Goal: Task Accomplishment & Management: Manage account settings

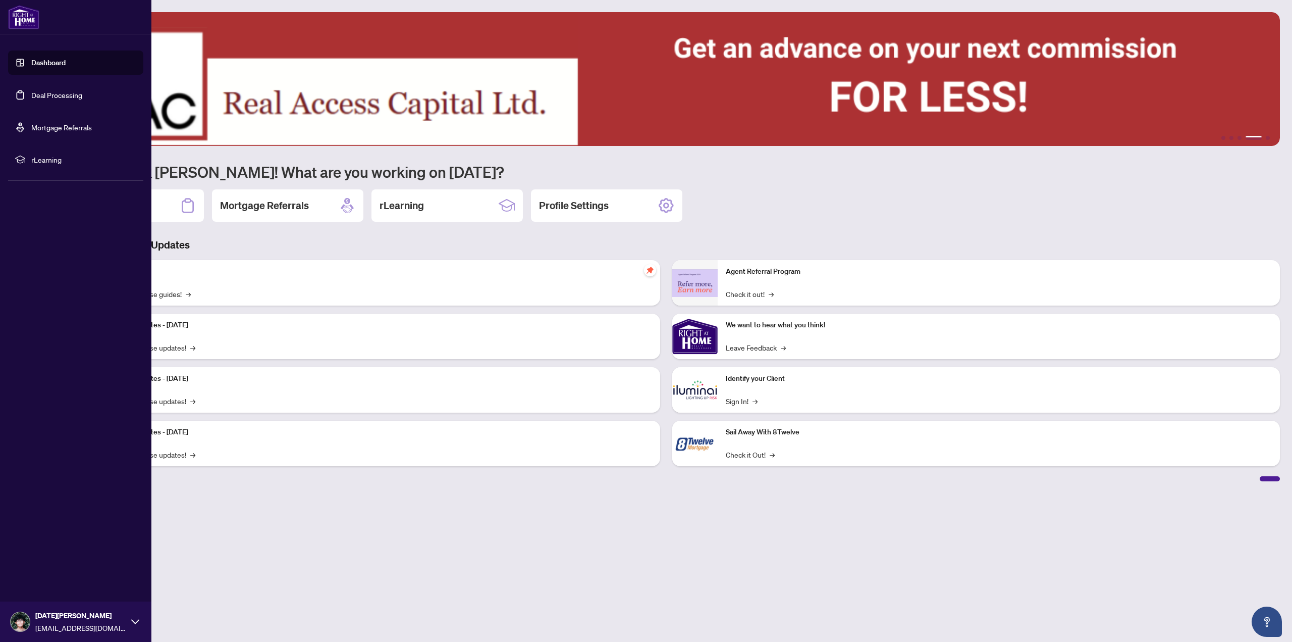
click at [31, 99] on link "Deal Processing" at bounding box center [56, 94] width 51 height 9
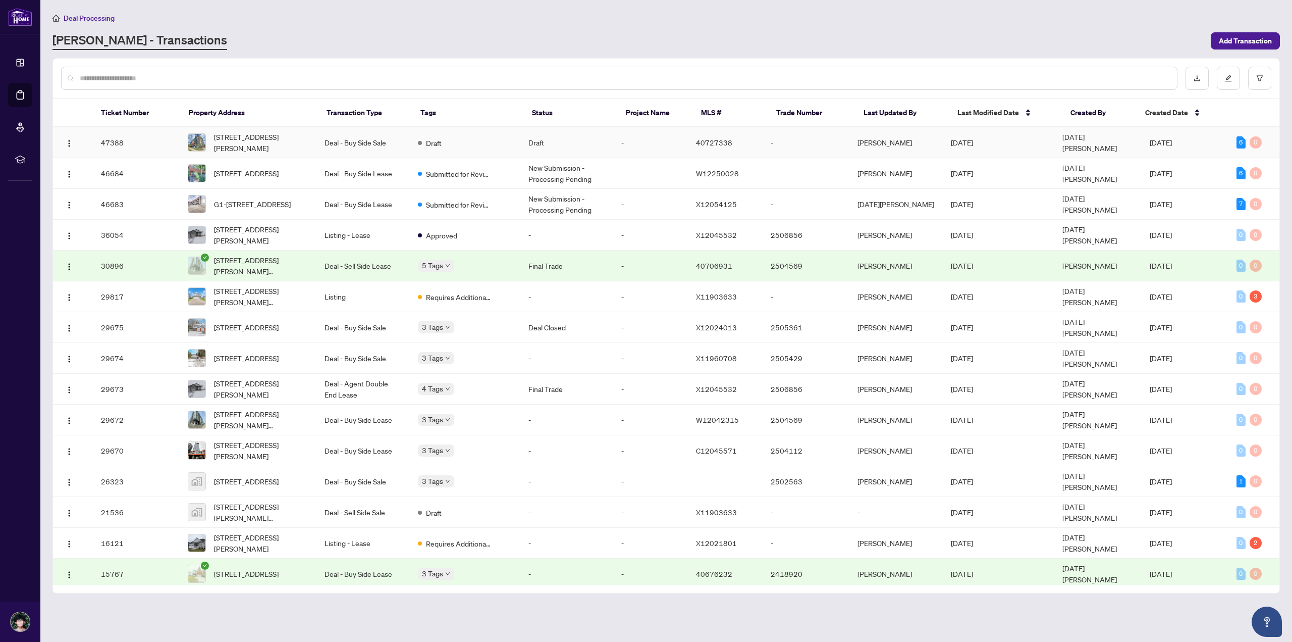
click at [559, 150] on td "Draft" at bounding box center [566, 142] width 93 height 31
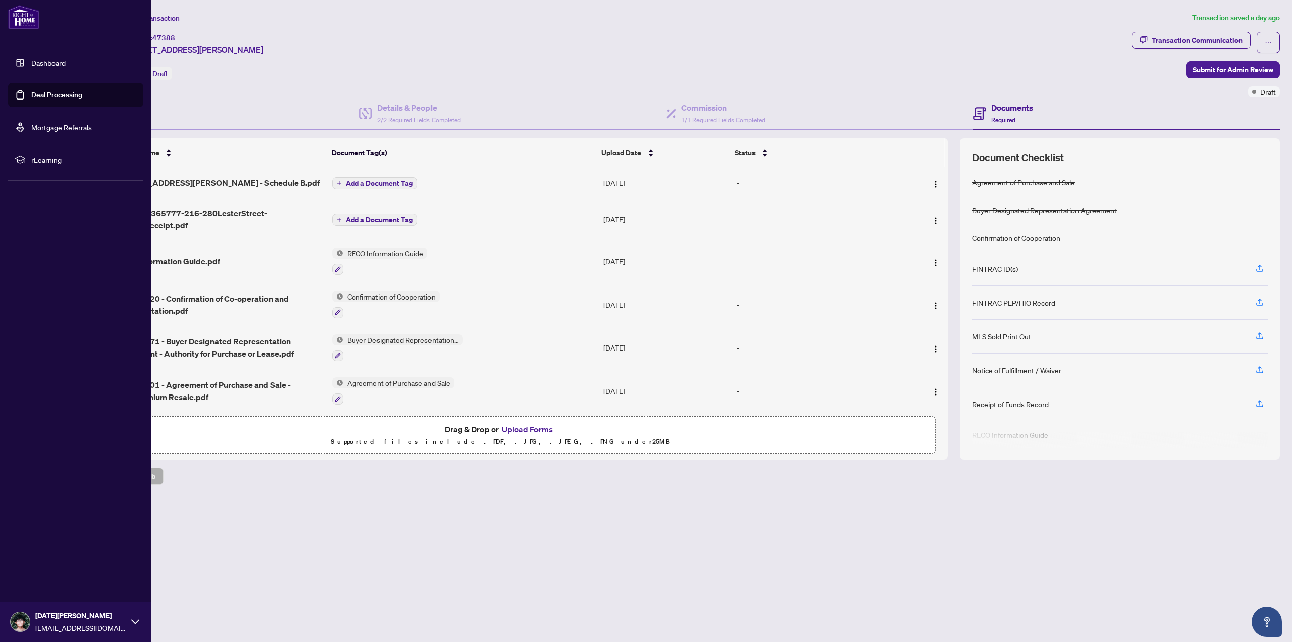
click at [31, 65] on link "Dashboard" at bounding box center [48, 62] width 34 height 9
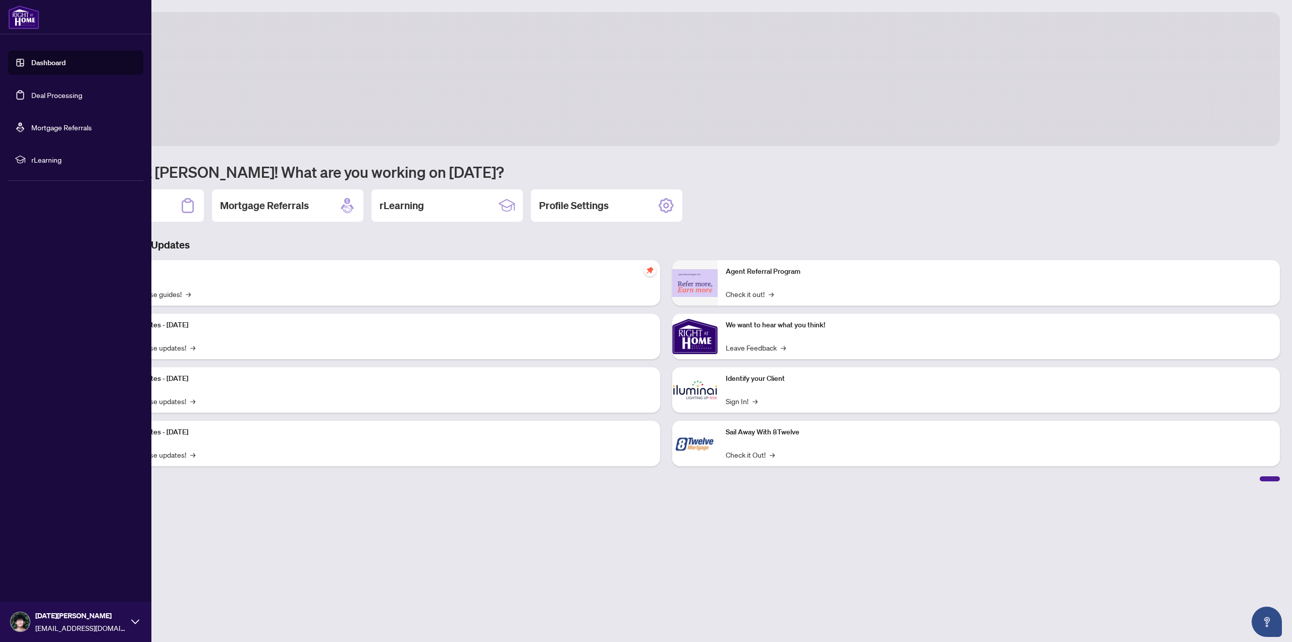
click at [31, 90] on link "Deal Processing" at bounding box center [56, 94] width 51 height 9
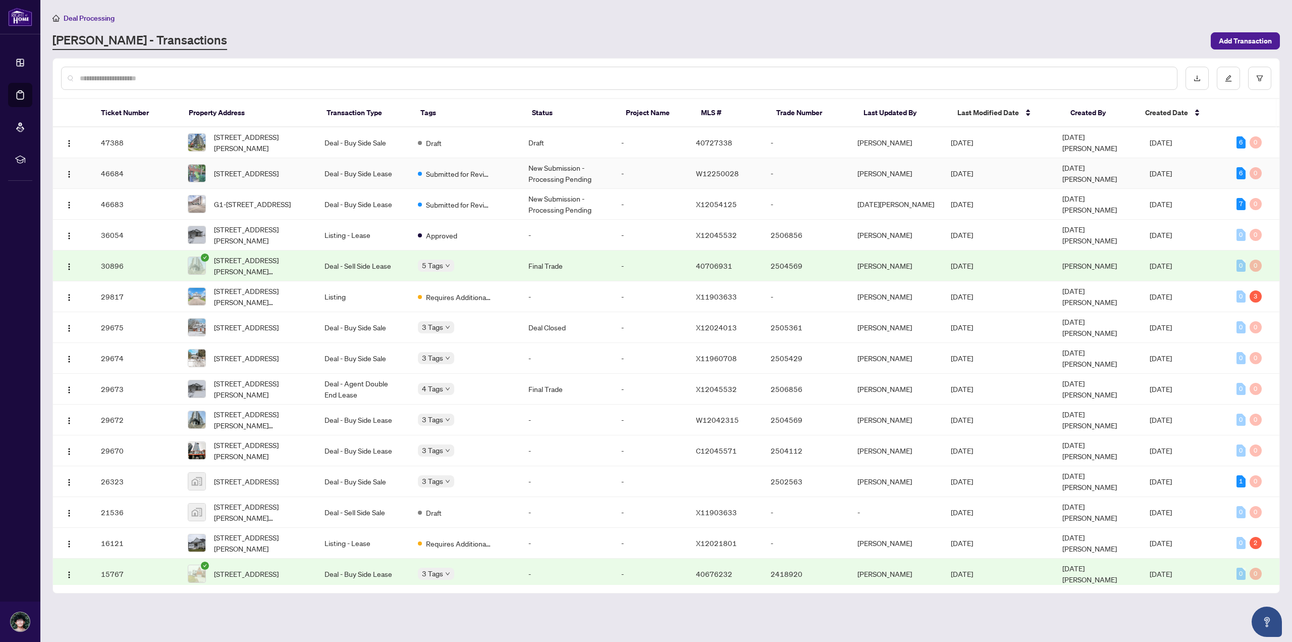
click at [648, 171] on td "-" at bounding box center [650, 173] width 75 height 31
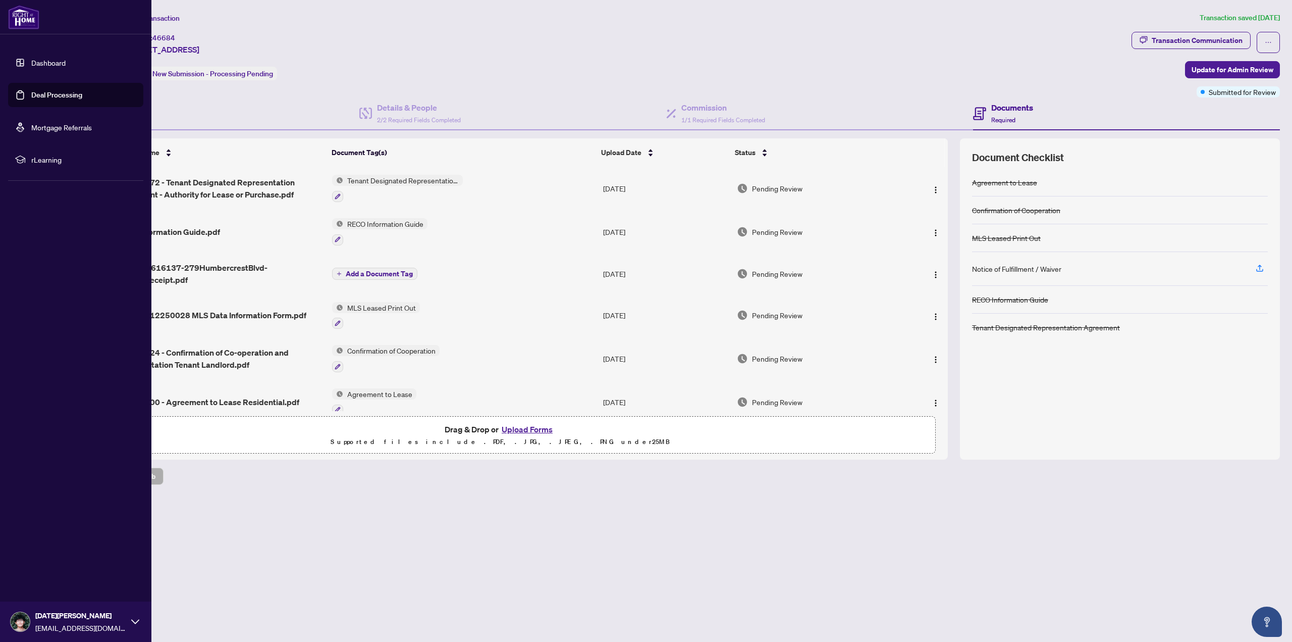
click at [31, 67] on link "Dashboard" at bounding box center [48, 62] width 34 height 9
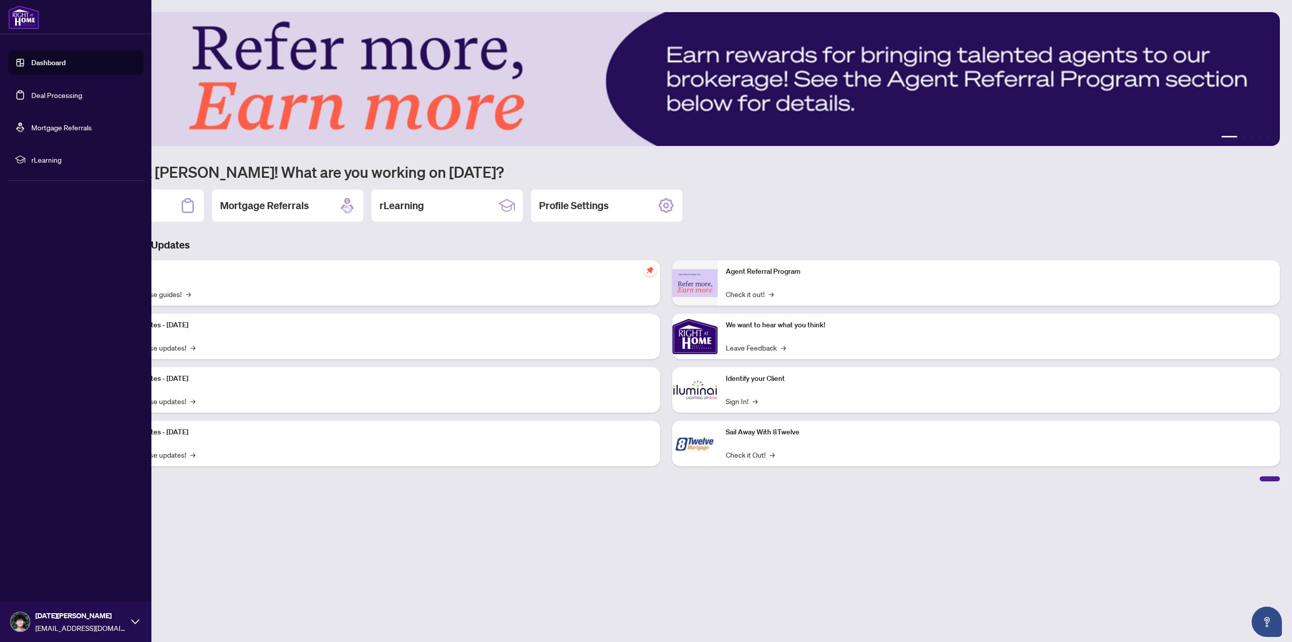
click at [31, 99] on link "Deal Processing" at bounding box center [56, 94] width 51 height 9
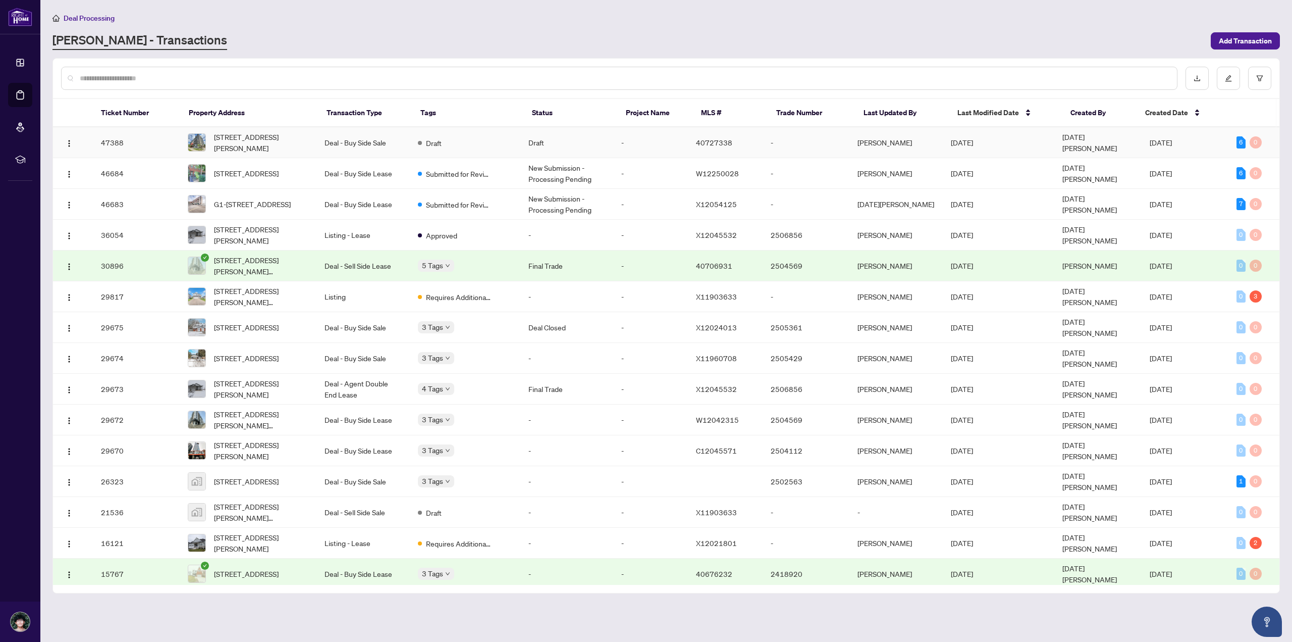
click at [569, 149] on td "Draft" at bounding box center [566, 142] width 93 height 31
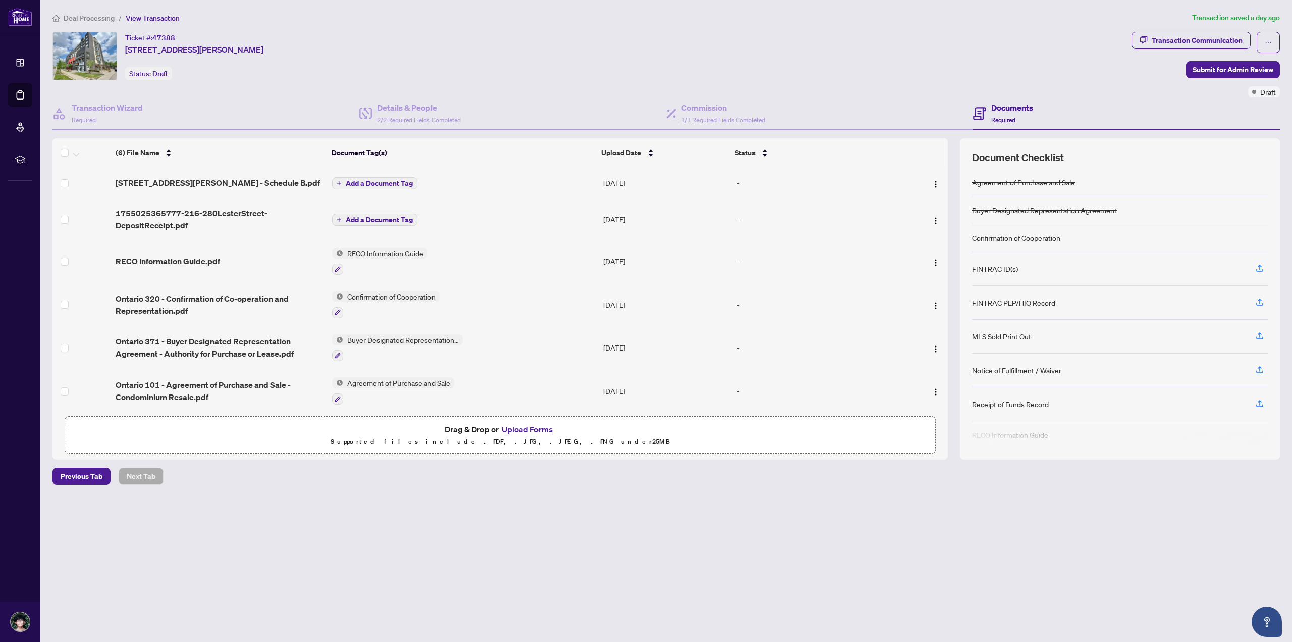
scroll to position [5, 0]
click at [1261, 326] on icon "button" at bounding box center [1259, 330] width 9 height 9
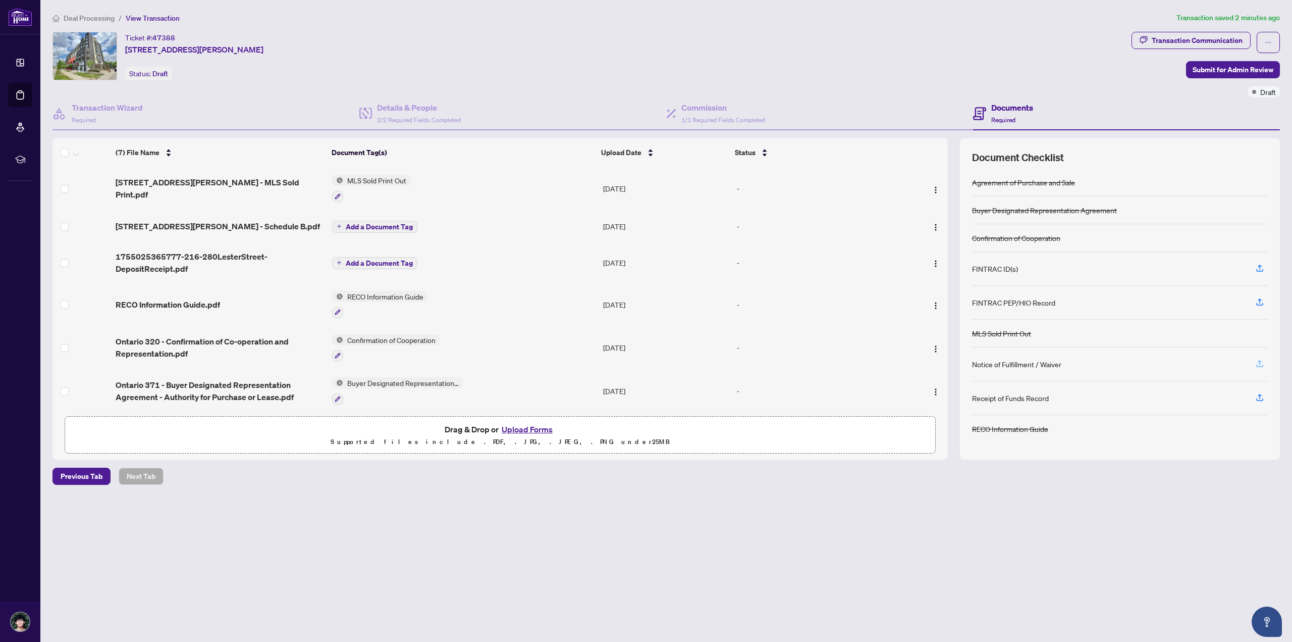
click at [1254, 362] on button "button" at bounding box center [1260, 363] width 16 height 17
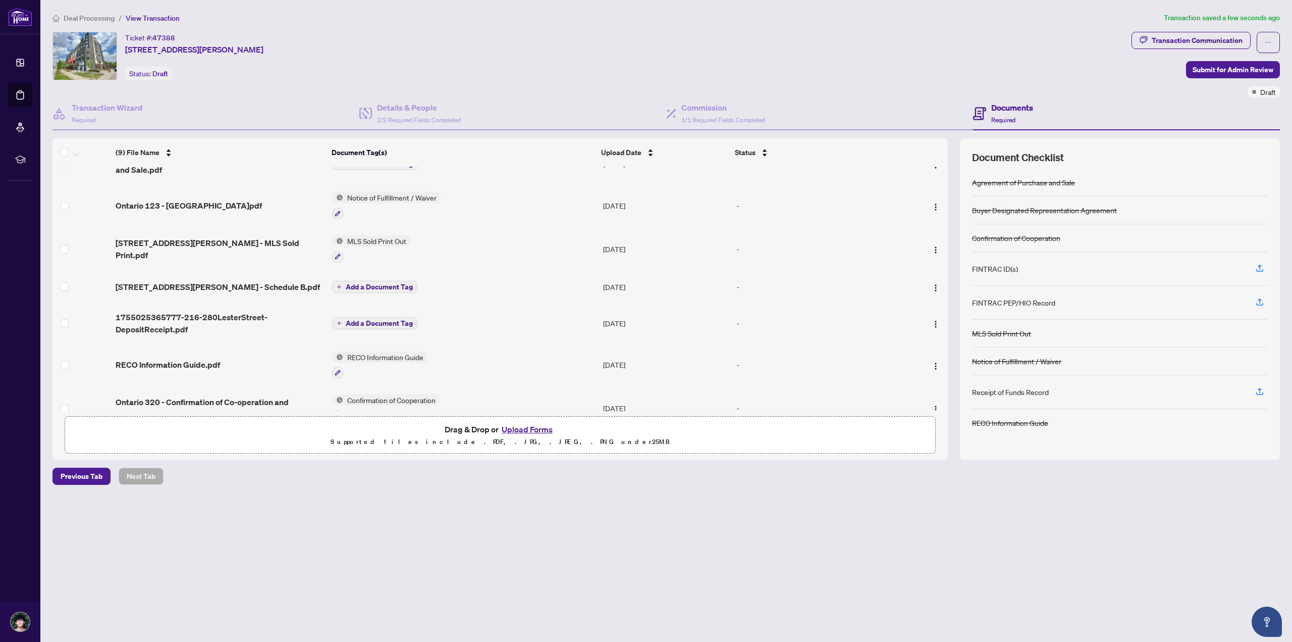
scroll to position [131, 0]
